Goal: Connect with others: Connect with others

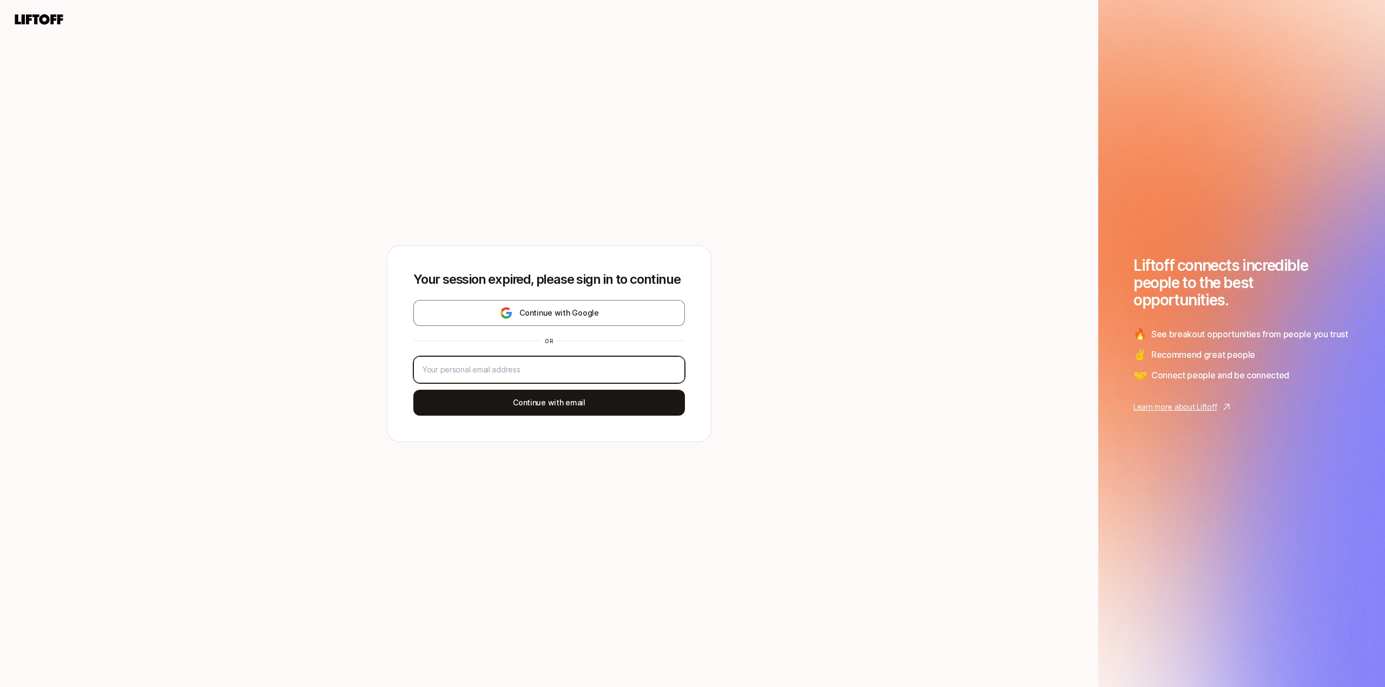
click at [532, 366] on input "email" at bounding box center [548, 369] width 253 height 13
type input "[EMAIL_ADDRESS][DOMAIN_NAME]"
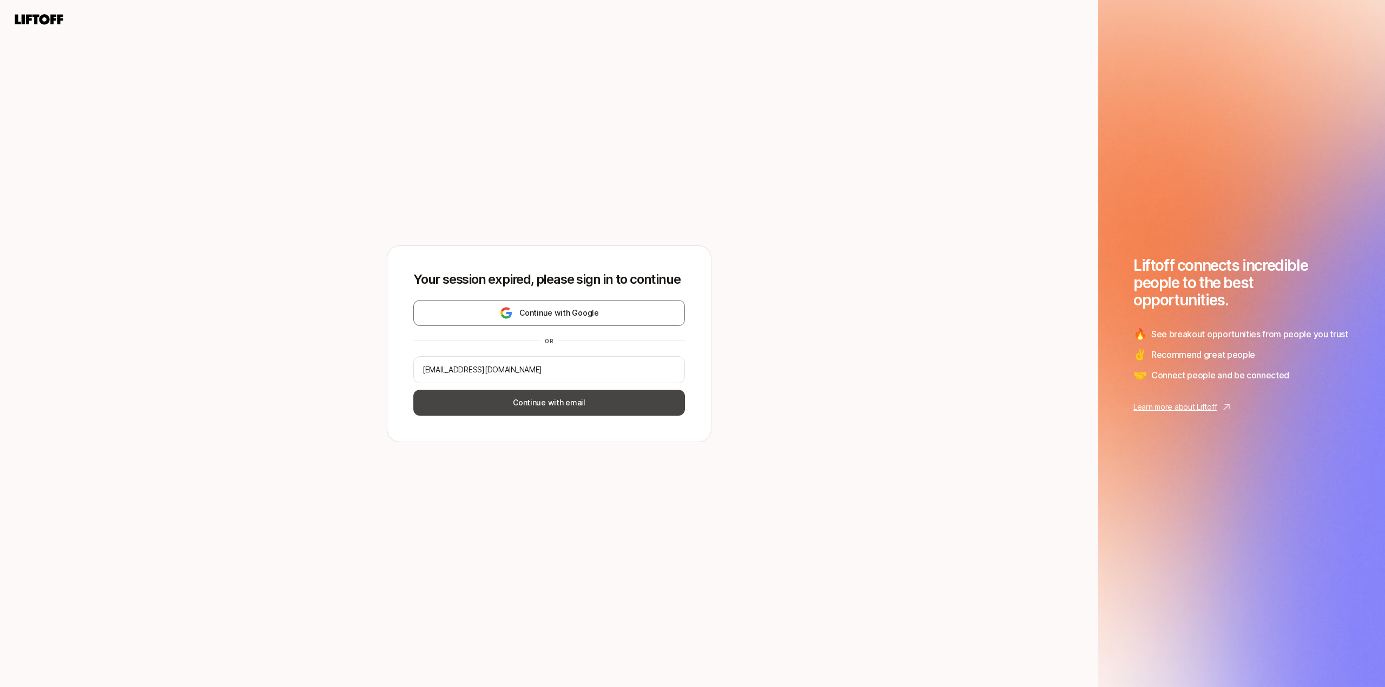
click at [538, 407] on button "Continue with email" at bounding box center [548, 403] width 271 height 26
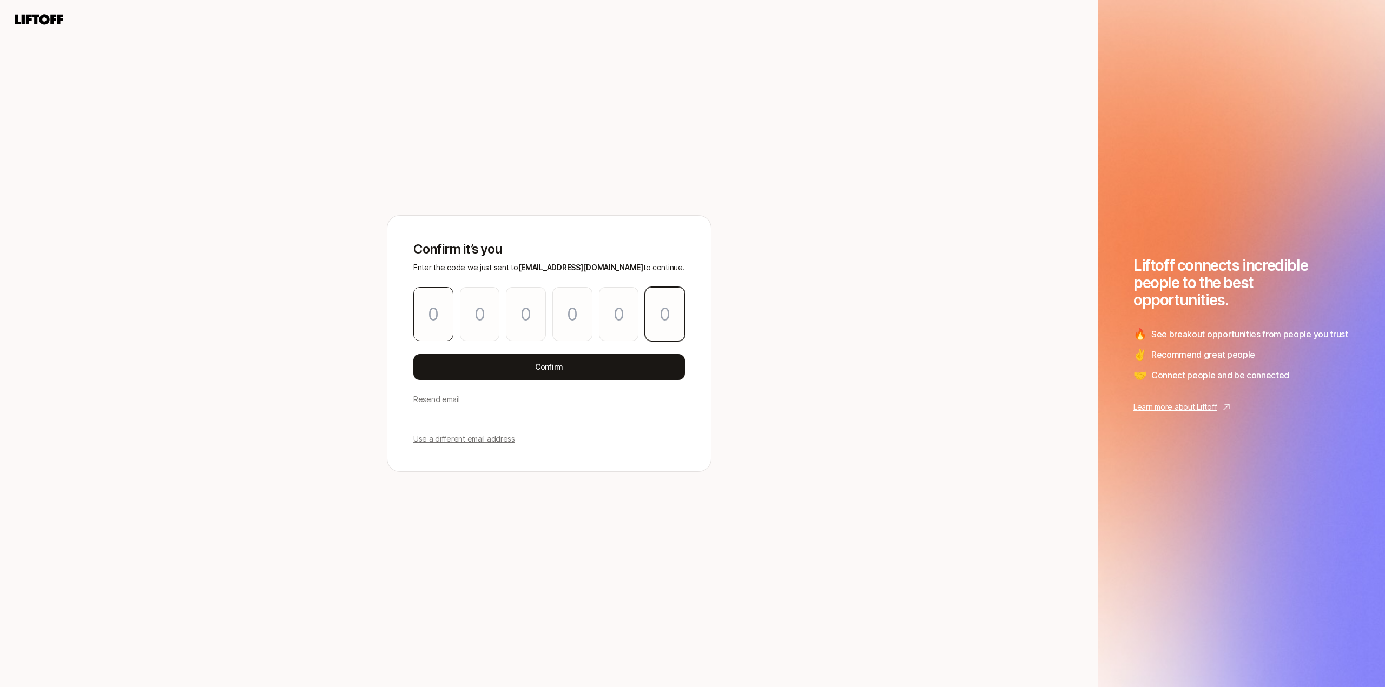
paste input "8"
type input "2"
type input "5"
type input "2"
type input "5"
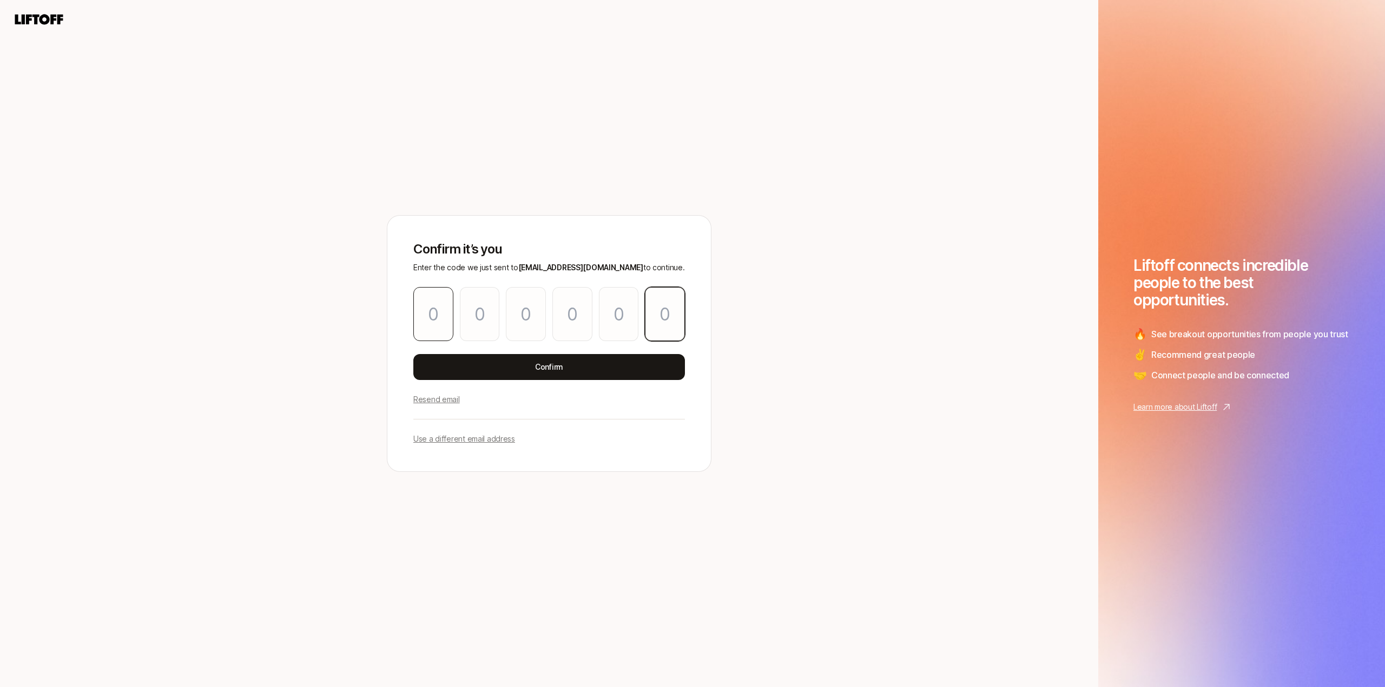
type input "7"
type input "8"
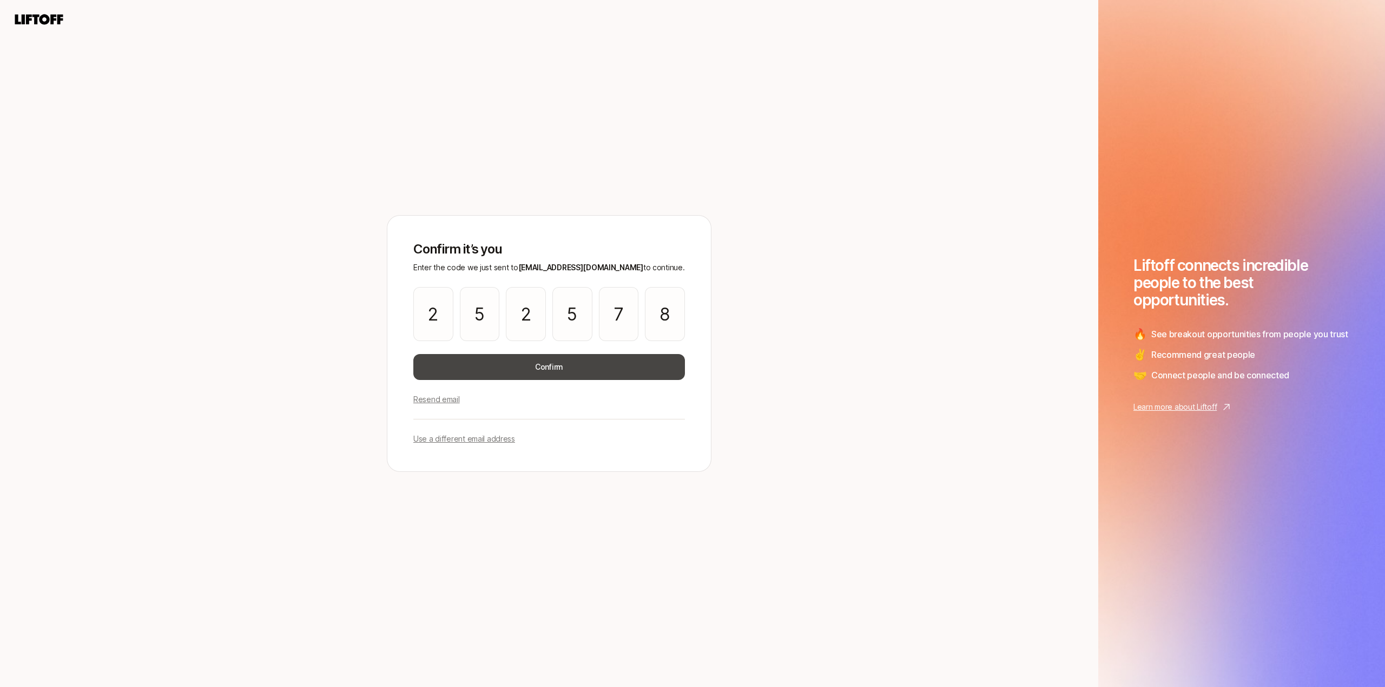
click at [498, 376] on button "Confirm" at bounding box center [548, 367] width 271 height 26
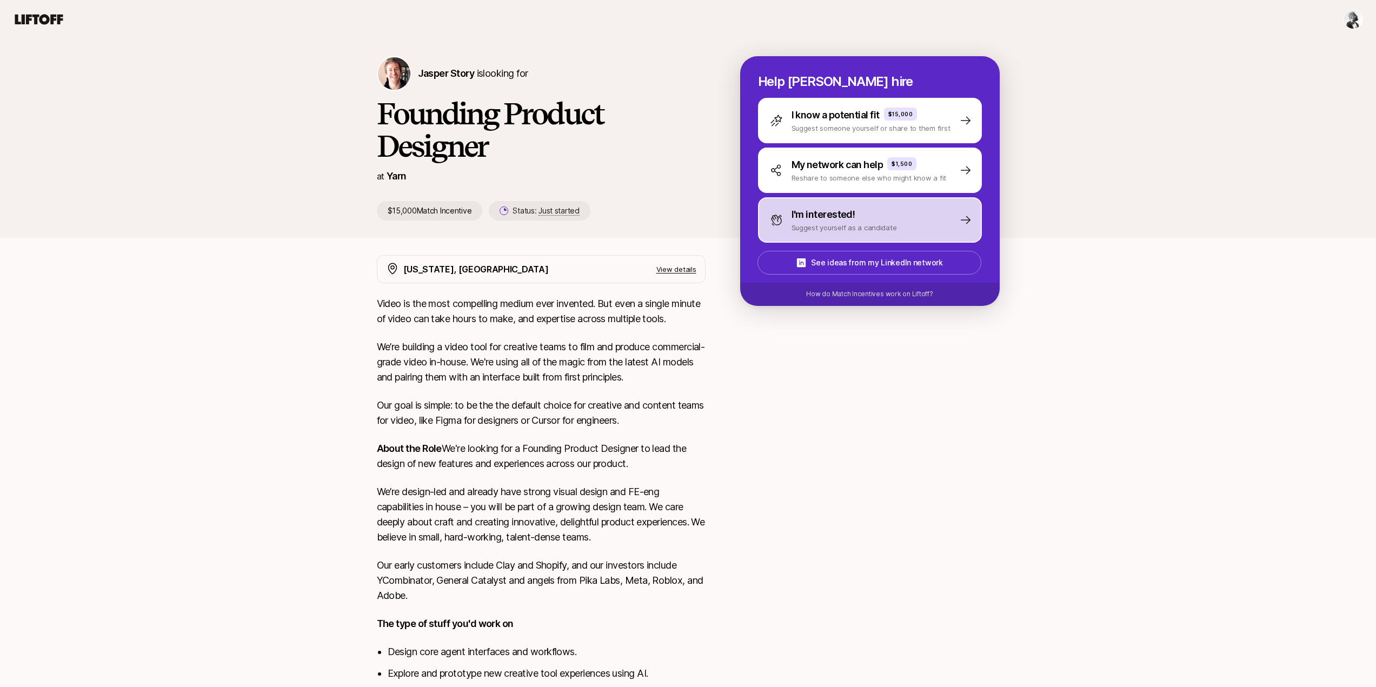
click at [836, 221] on p "I'm interested!" at bounding box center [824, 214] width 64 height 15
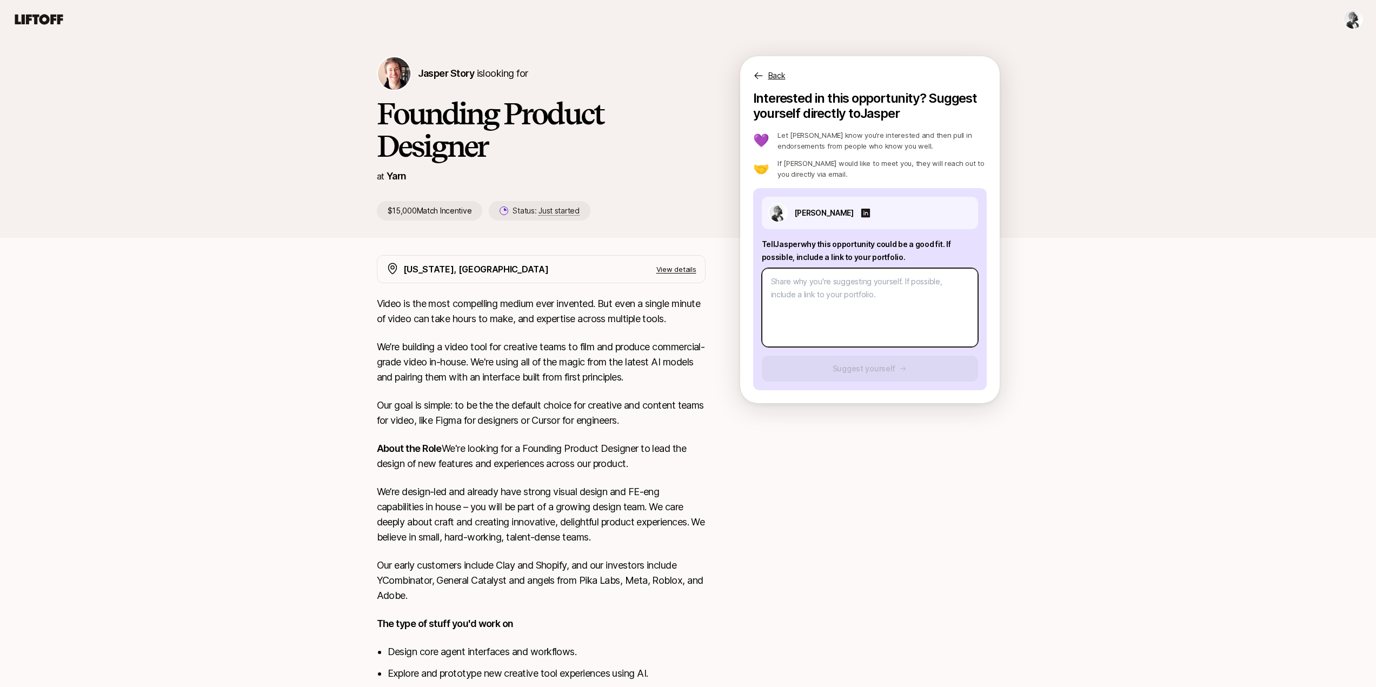
click at [800, 280] on textarea at bounding box center [870, 307] width 216 height 79
type textarea "x"
type textarea "h"
type textarea "x"
type textarea "ht"
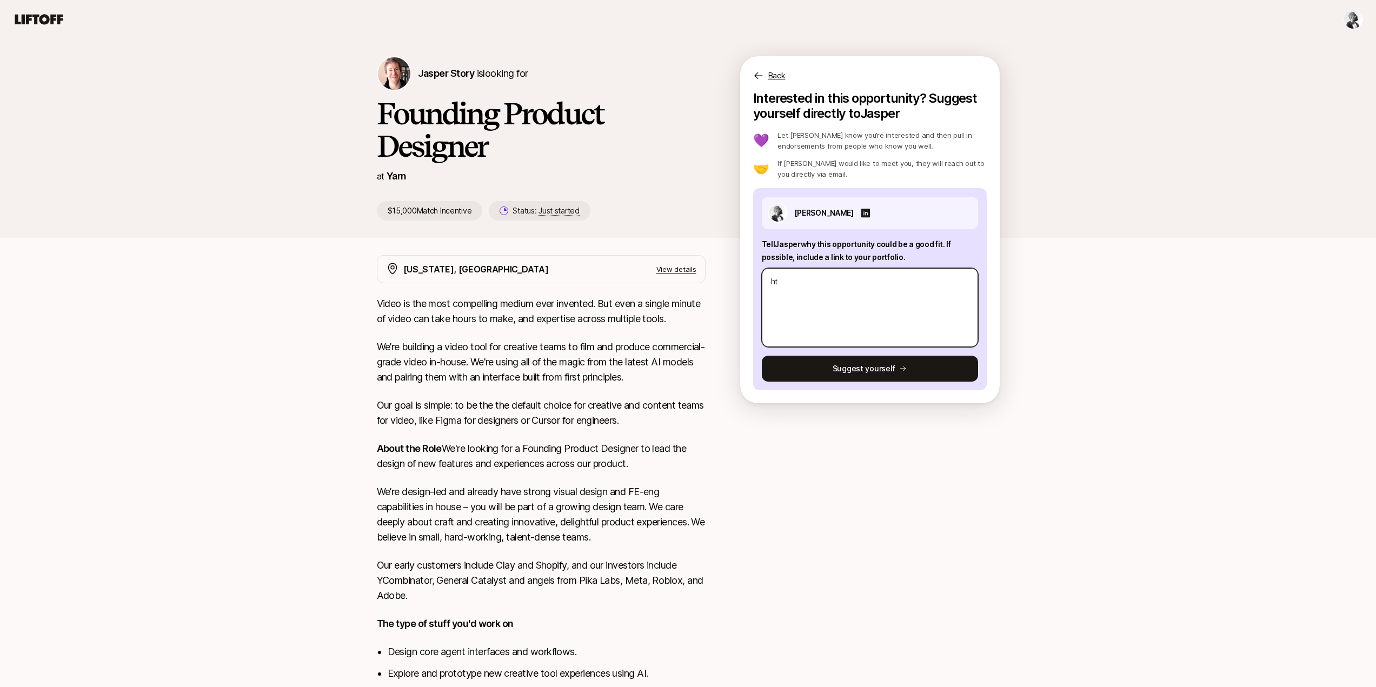
type textarea "x"
type textarea "htt"
type textarea "x"
type textarea "http"
type textarea "x"
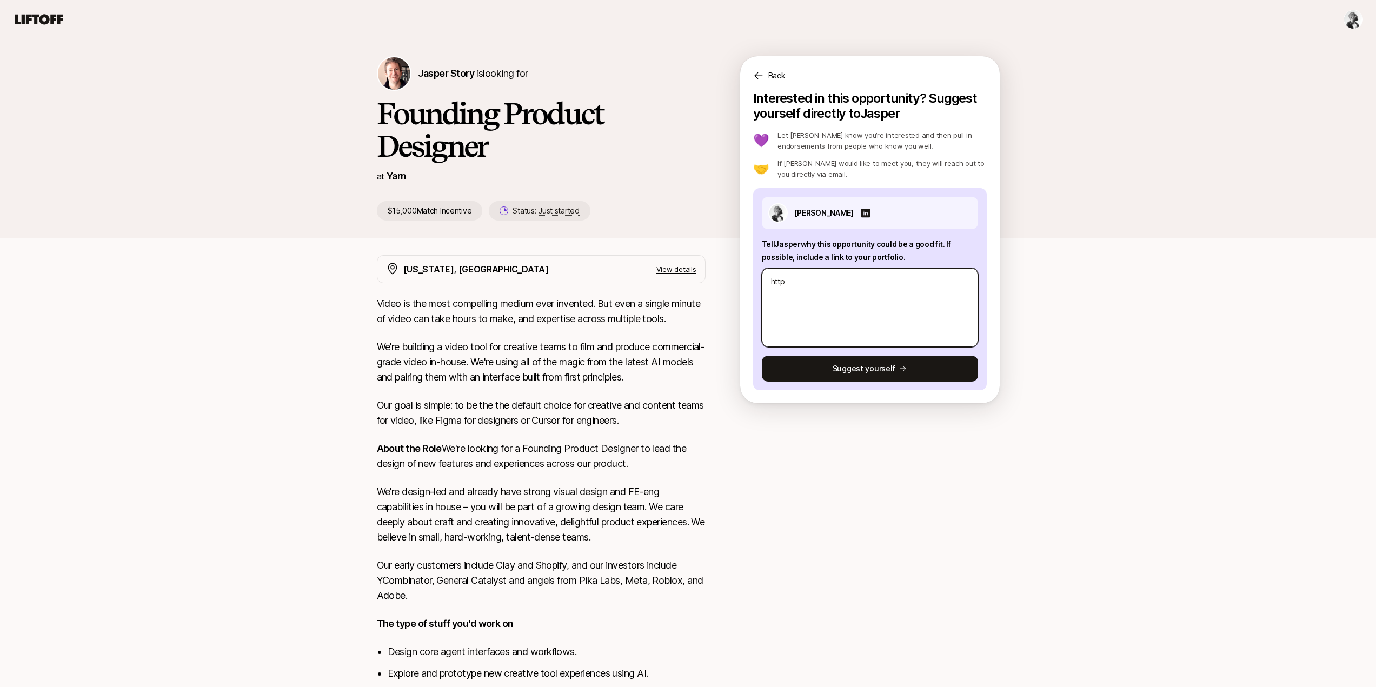
type textarea "https"
type textarea "x"
type textarea "https:"
type textarea "x"
type textarea "https:/"
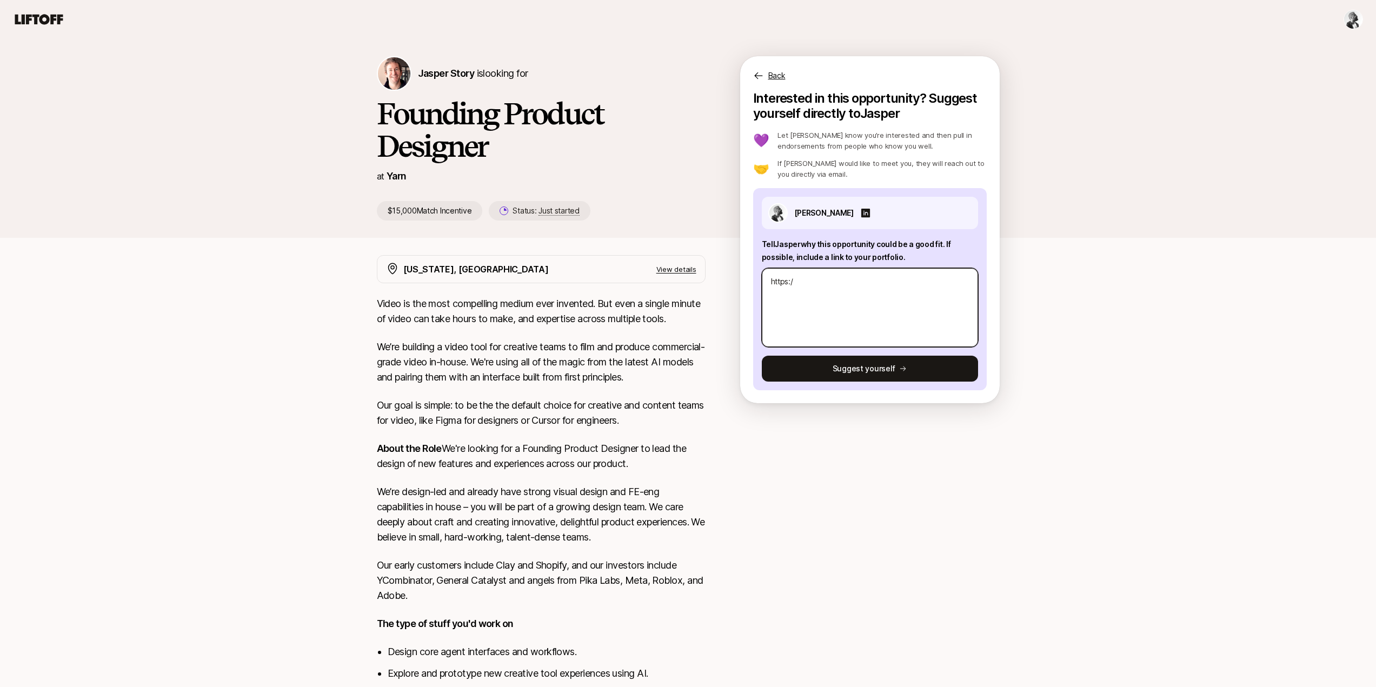
type textarea "x"
type textarea "https://"
type textarea "x"
type textarea "[URL]"
type textarea "x"
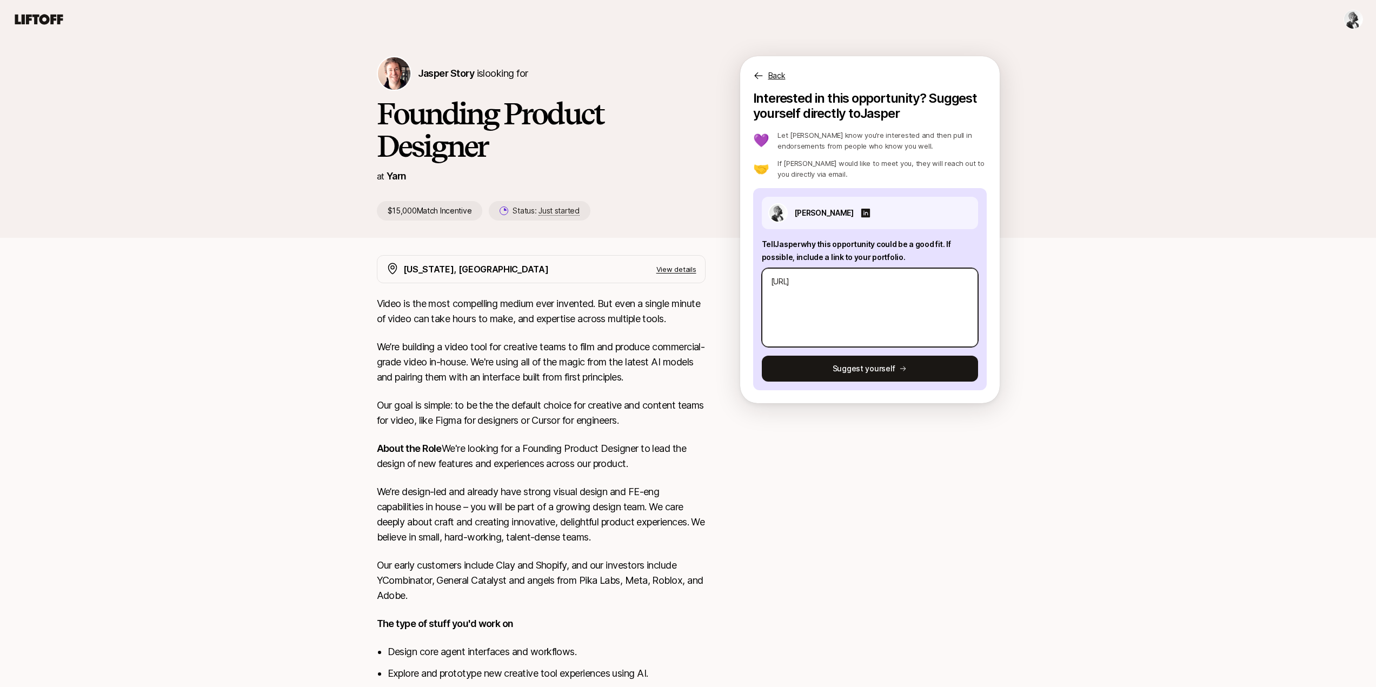
type textarea "[URL]"
type textarea "x"
type textarea "[URL]"
type textarea "x"
type textarea "[URL]"
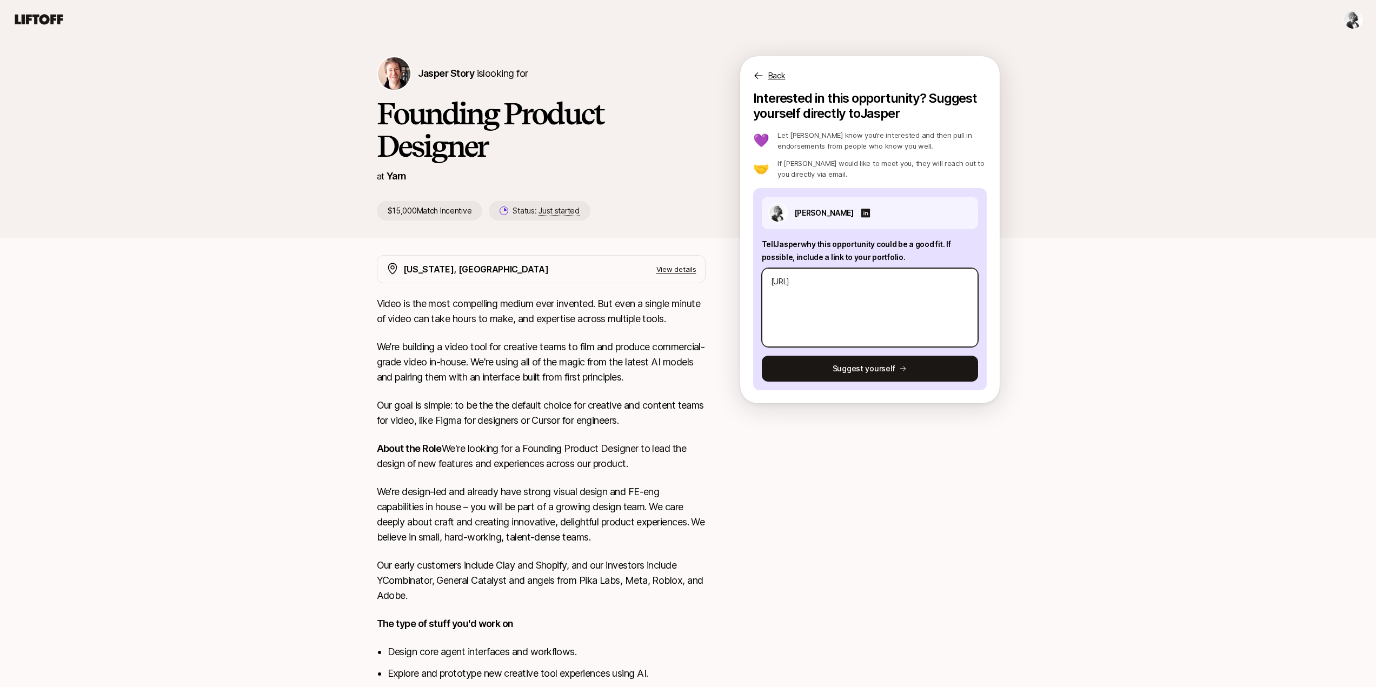
type textarea "x"
type textarea "[URL]"
type textarea "x"
type textarea "[URL]"
type textarea "x"
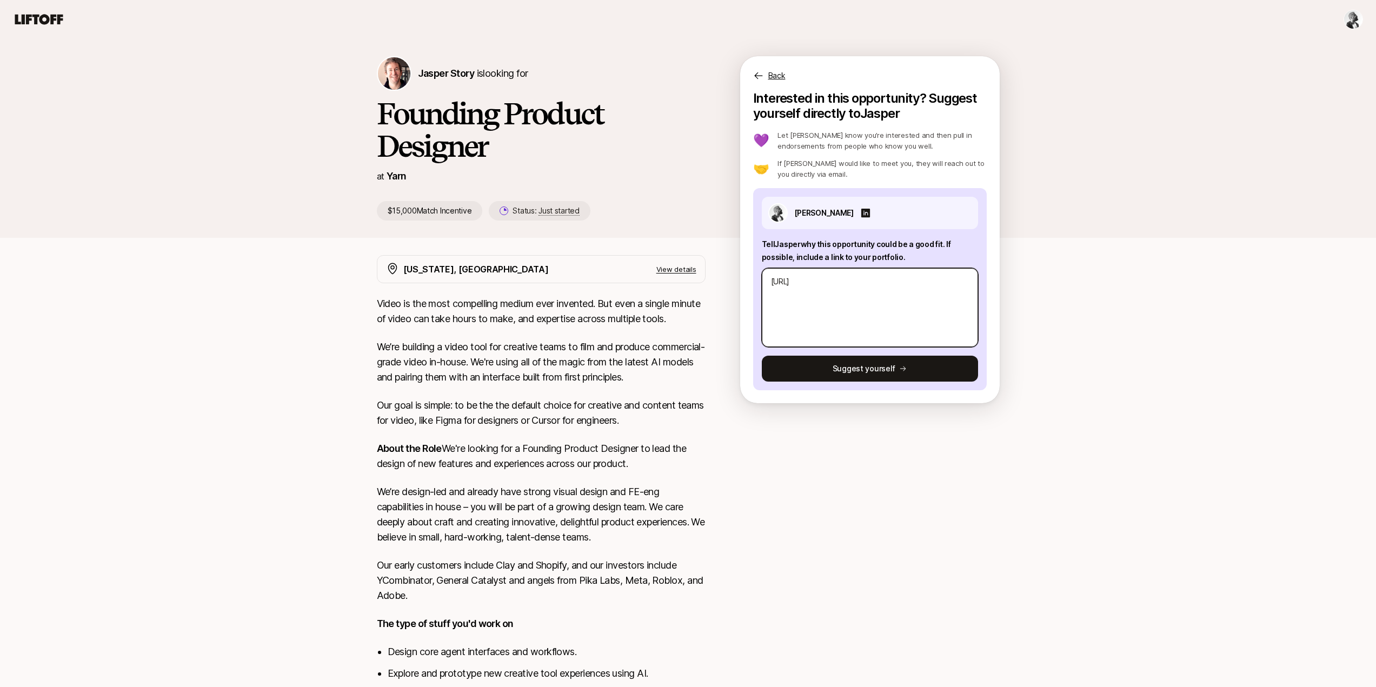
type textarea "[URL]"
type textarea "x"
type textarea "[URL]"
type textarea "x"
type textarea "[URL]"
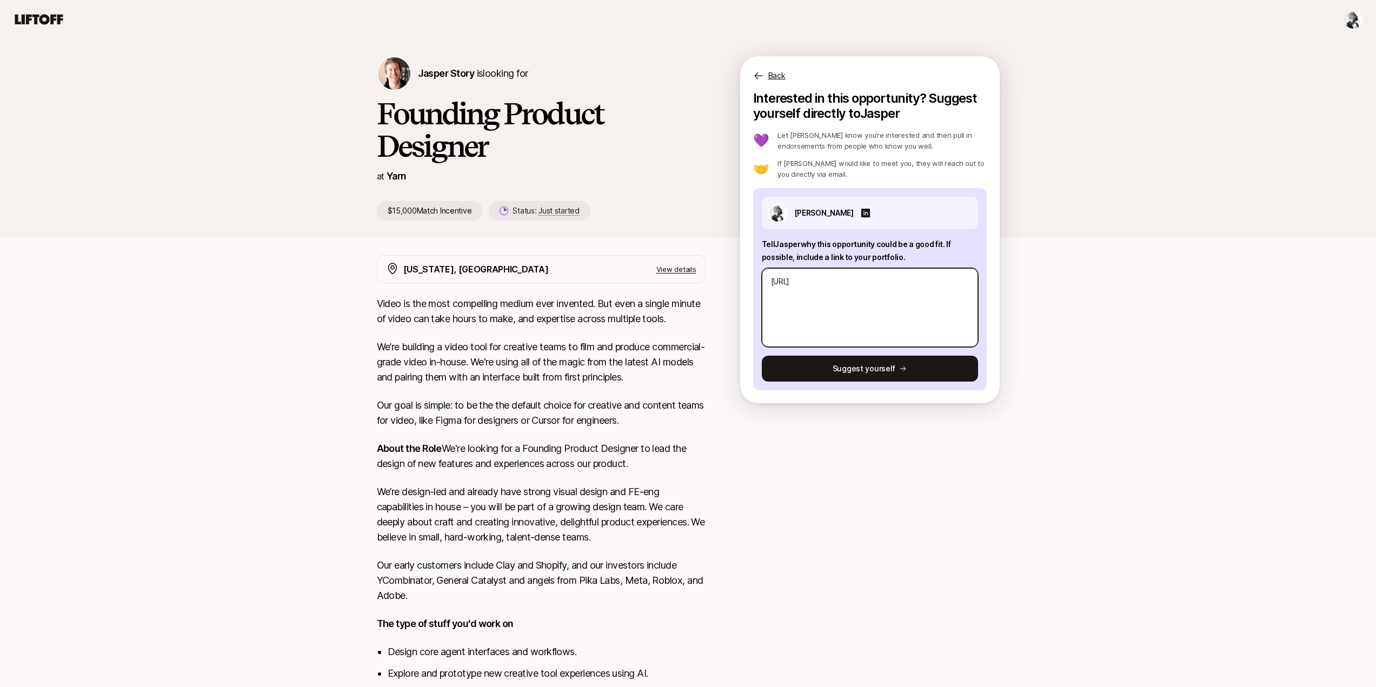
type textarea "x"
type textarea "[URL]."
type textarea "x"
type textarea "[URL][DOMAIN_NAME]"
type textarea "x"
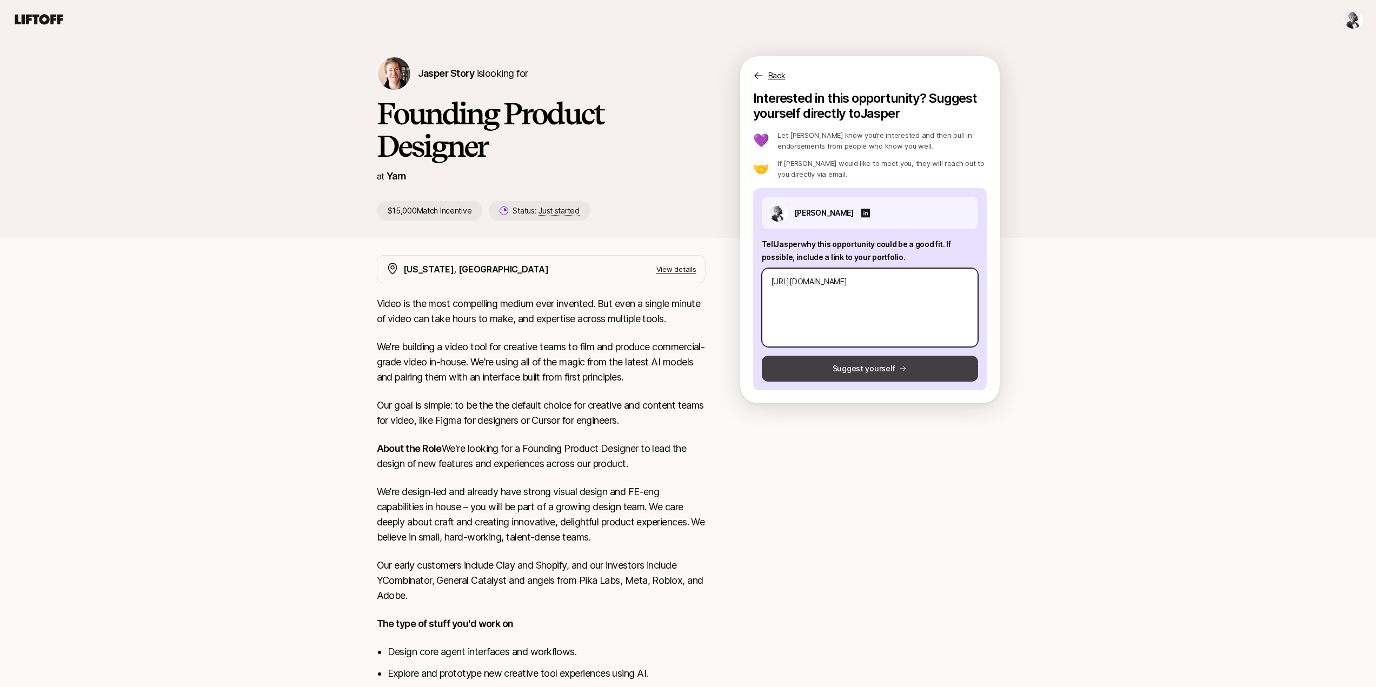
type textarea "[URL][DOMAIN_NAME]"
click at [873, 366] on button "Suggest yourself" at bounding box center [870, 369] width 216 height 26
type textarea "x"
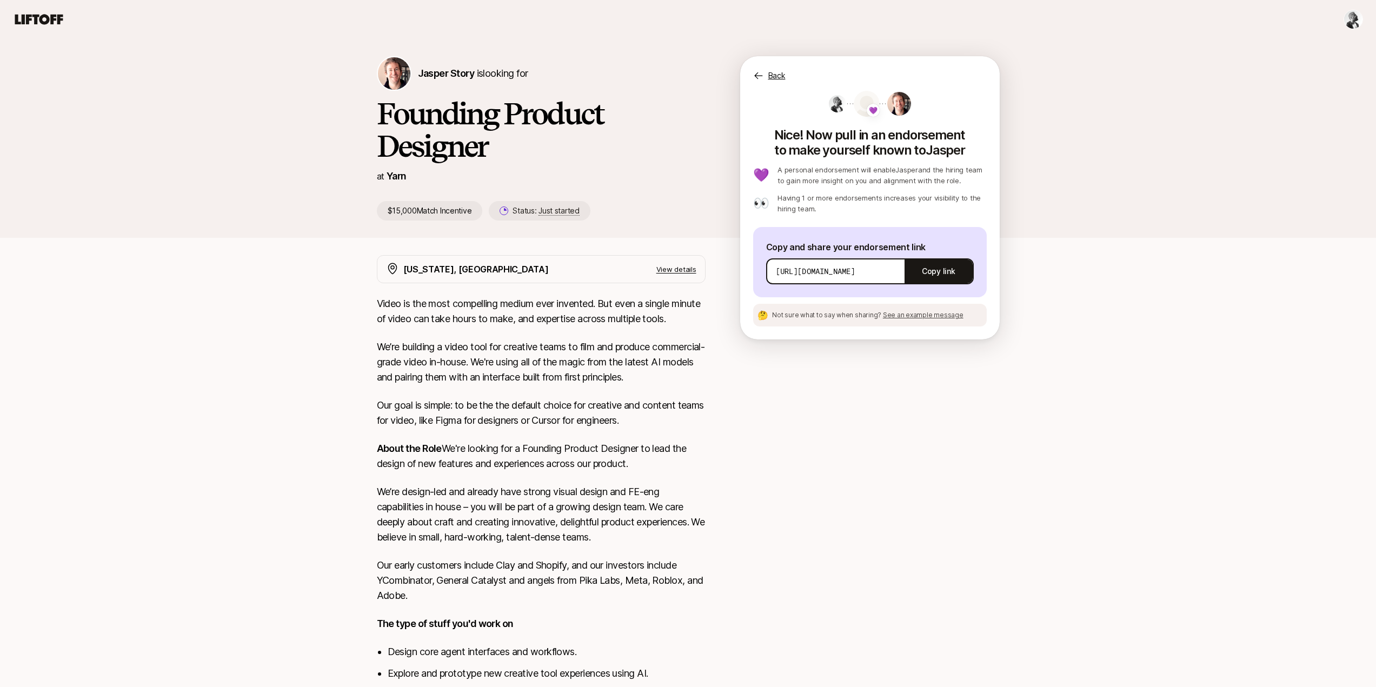
click at [772, 77] on p "Back" at bounding box center [777, 75] width 17 height 13
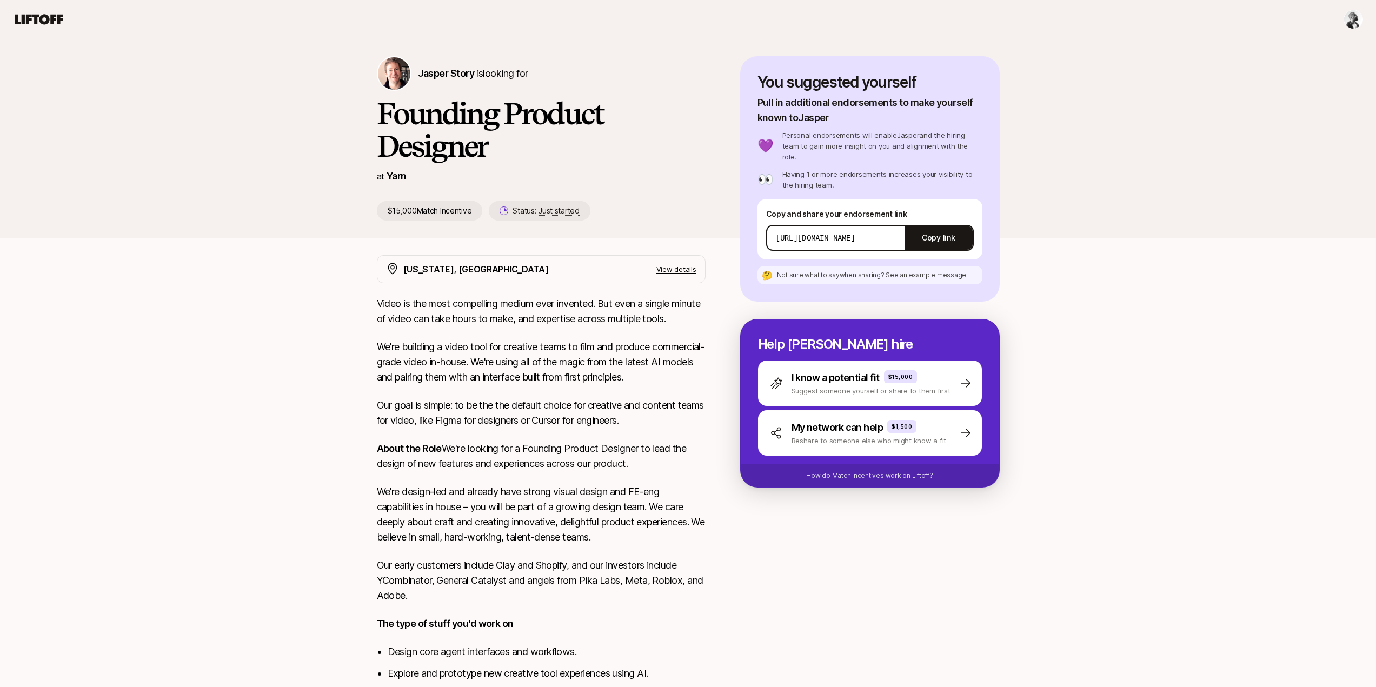
click at [1128, 375] on div "[PERSON_NAME] Story is looking for Founding Product Designer at Yarn $15,000 Ma…" at bounding box center [688, 430] width 1376 height 783
